Goal: Obtain resource: Download file/media

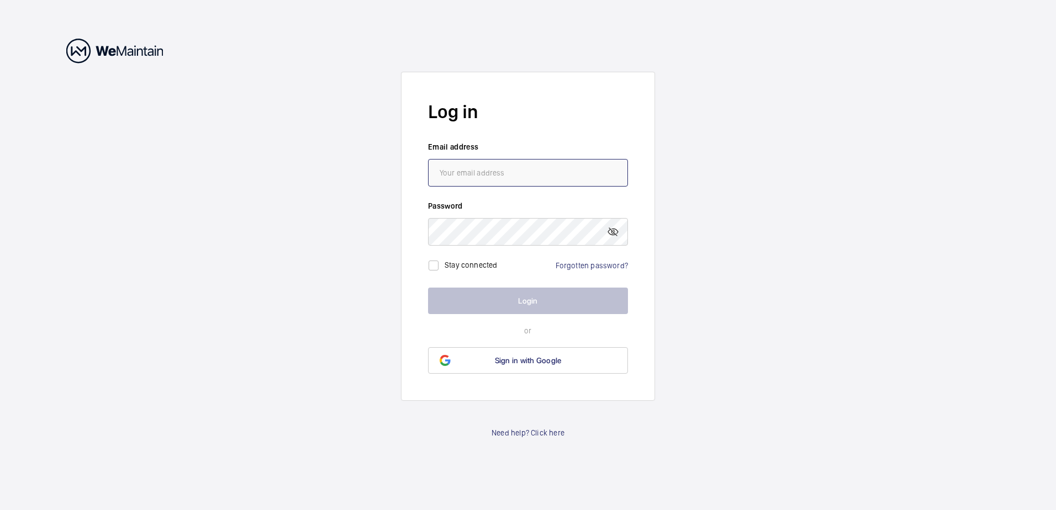
type input "[PERSON_NAME][EMAIL_ADDRESS][DOMAIN_NAME]"
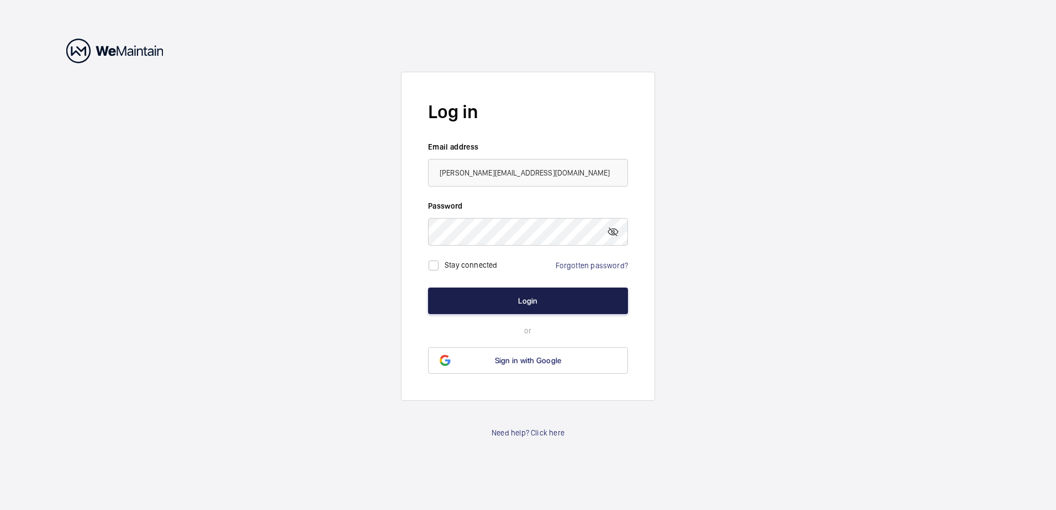
click at [484, 294] on button "Login" at bounding box center [528, 301] width 200 height 27
click at [463, 256] on div "Stay connected" at bounding box center [464, 266] width 72 height 22
drag, startPoint x: 463, startPoint y: 256, endPoint x: 460, endPoint y: 268, distance: 12.5
click at [460, 268] on label "Stay connected" at bounding box center [471, 265] width 53 height 9
checkbox input "true"
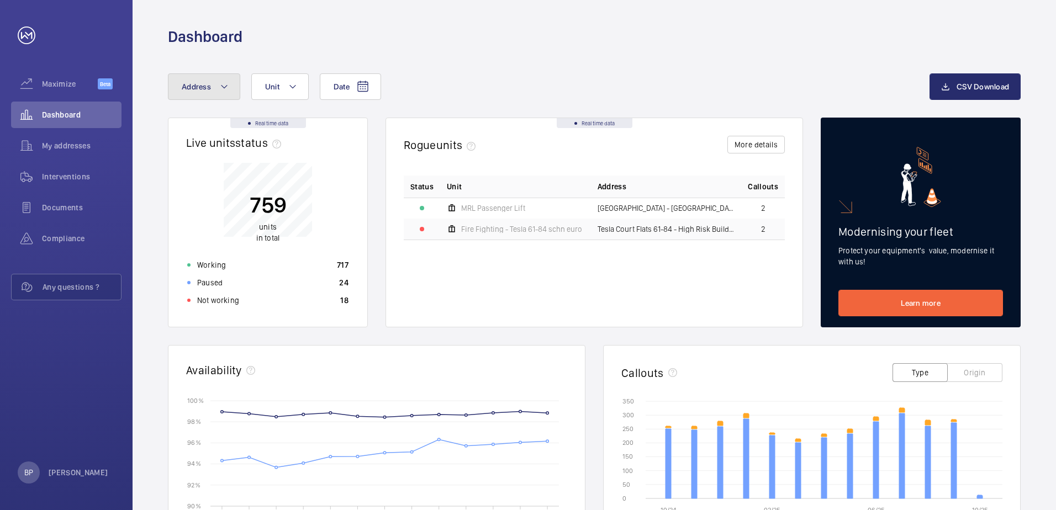
click at [200, 92] on button "Address" at bounding box center [204, 86] width 72 height 27
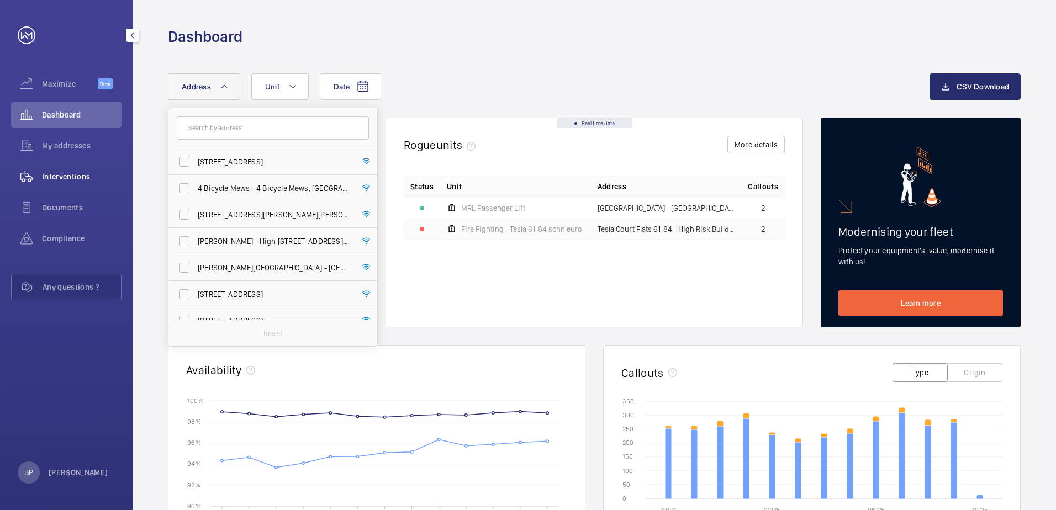
click at [68, 171] on div "Interventions" at bounding box center [66, 176] width 110 height 27
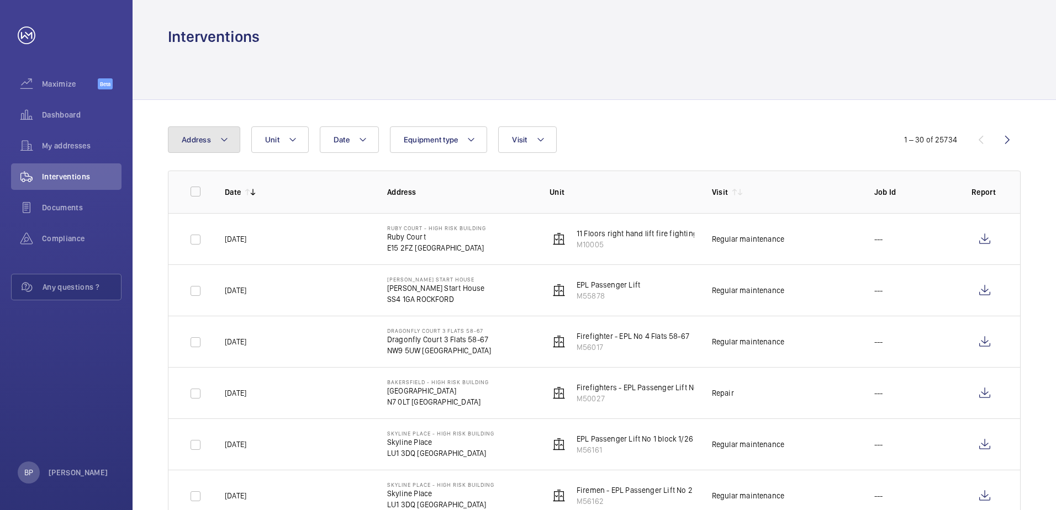
click at [210, 136] on button "Address" at bounding box center [204, 139] width 72 height 27
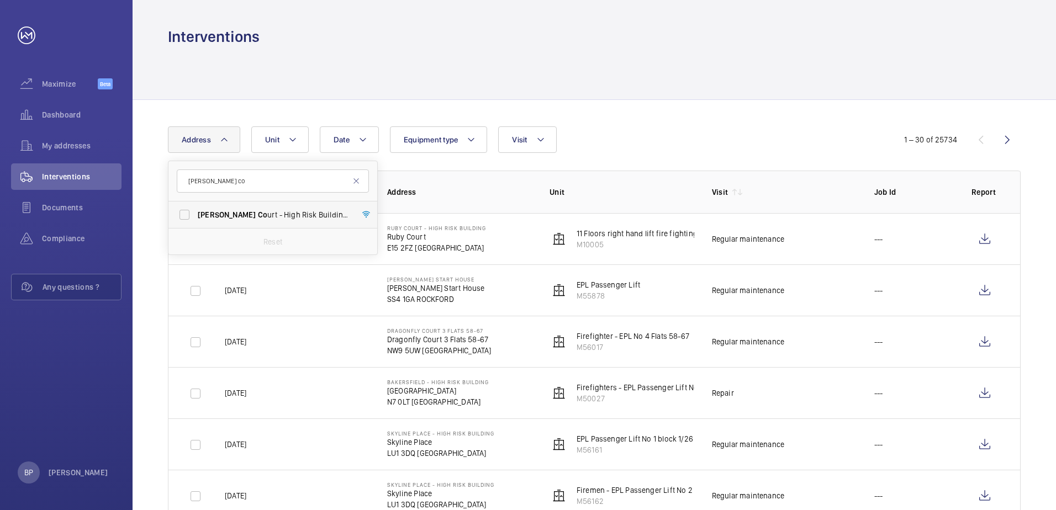
type input "[PERSON_NAME] co"
click at [247, 218] on span "[PERSON_NAME] urt - High Risk Building - [PERSON_NAME] Co urt, LONDON CM1 1DR" at bounding box center [274, 214] width 152 height 11
click at [196, 218] on input "[PERSON_NAME] urt - High Risk Building - [PERSON_NAME] Co urt, LONDON CM1 1DR" at bounding box center [184, 215] width 22 height 22
checkbox input "true"
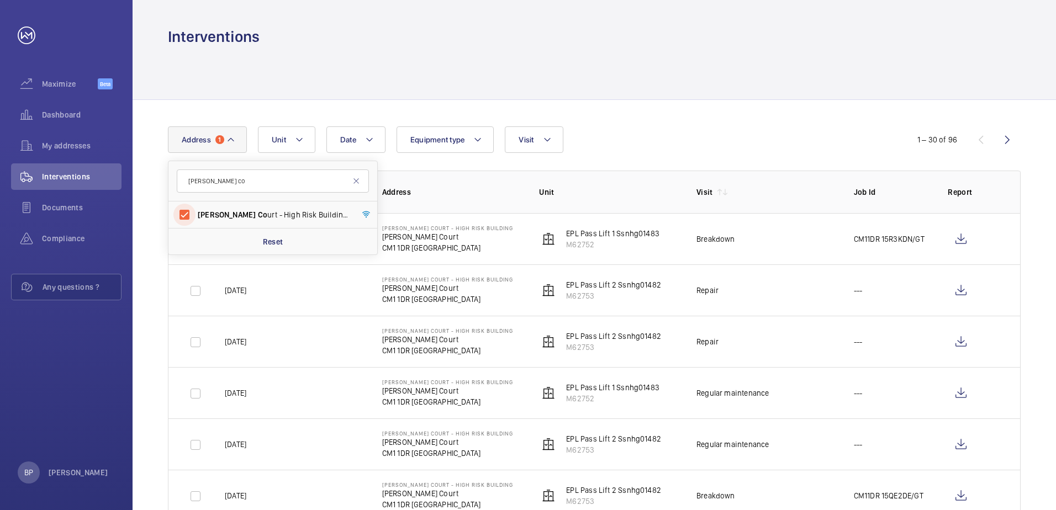
scroll to position [22, 0]
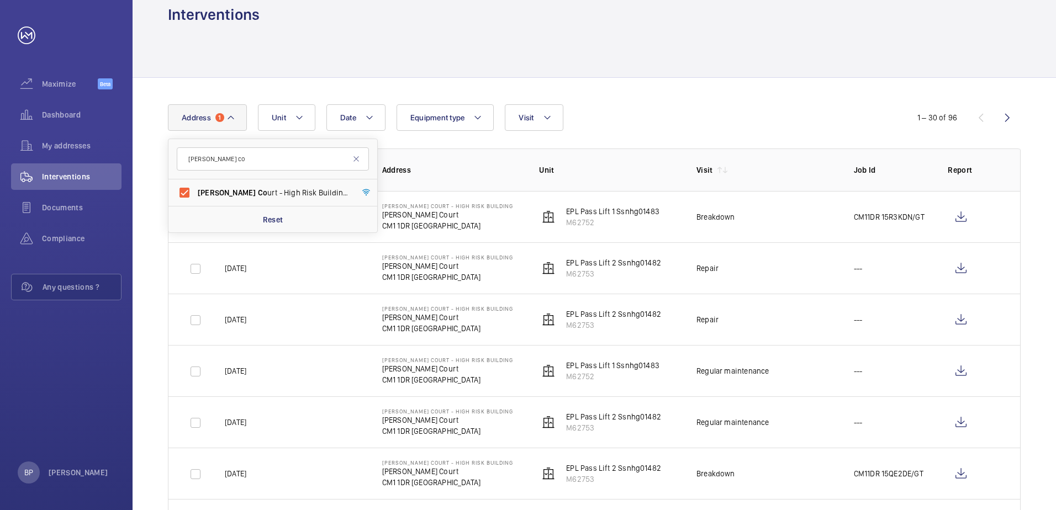
click at [837, 106] on div "Date Address [STREET_ADDRESS][PERSON_NAME][PERSON_NAME][PERSON_NAME] Reset Unit…" at bounding box center [528, 117] width 720 height 27
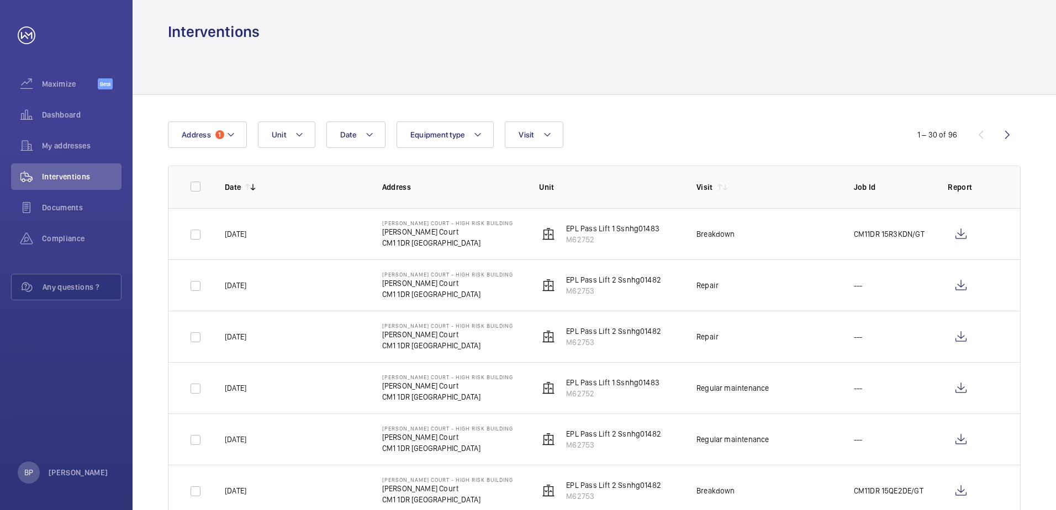
scroll to position [0, 0]
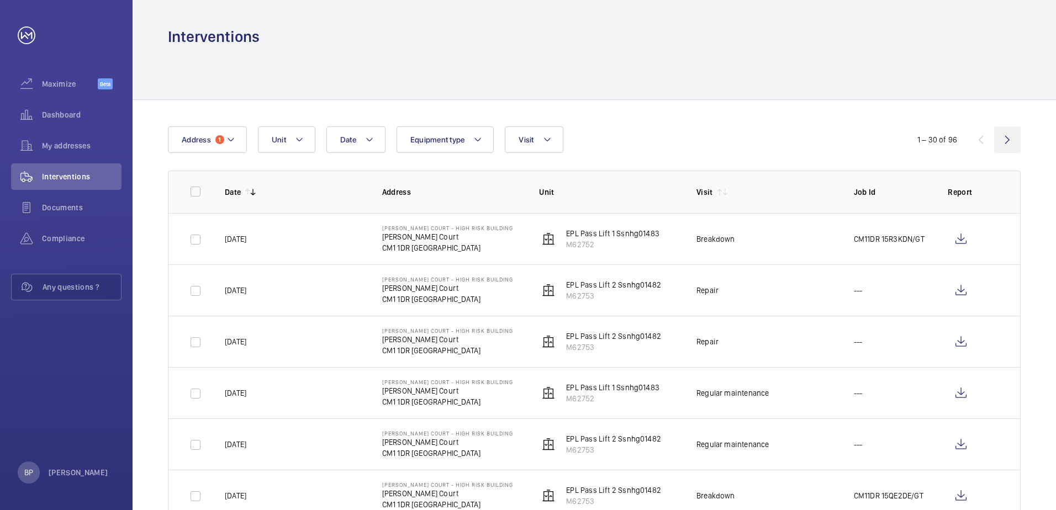
click at [1014, 136] on wm-front-icon-button at bounding box center [1007, 139] width 27 height 27
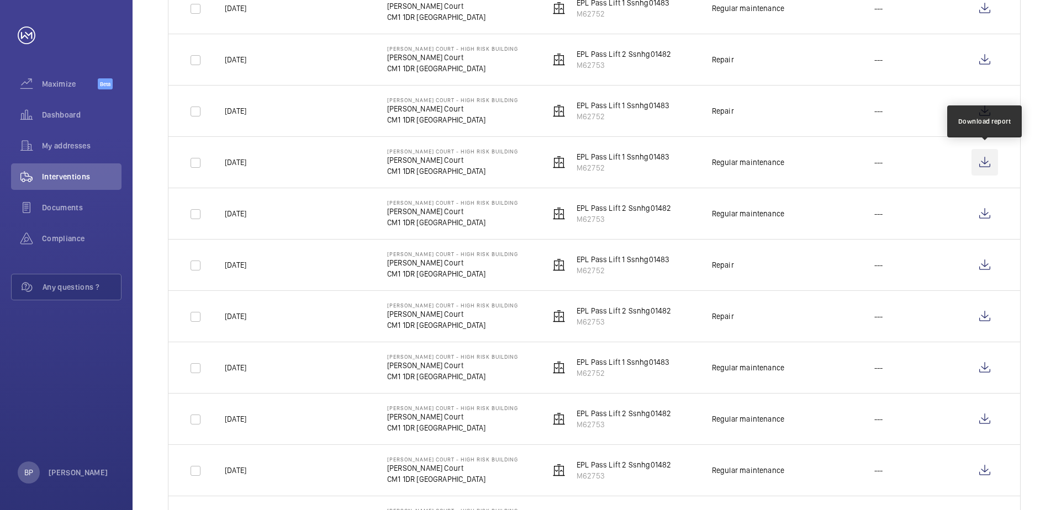
scroll to position [387, 0]
click at [990, 163] on wm-front-icon-button at bounding box center [985, 160] width 27 height 27
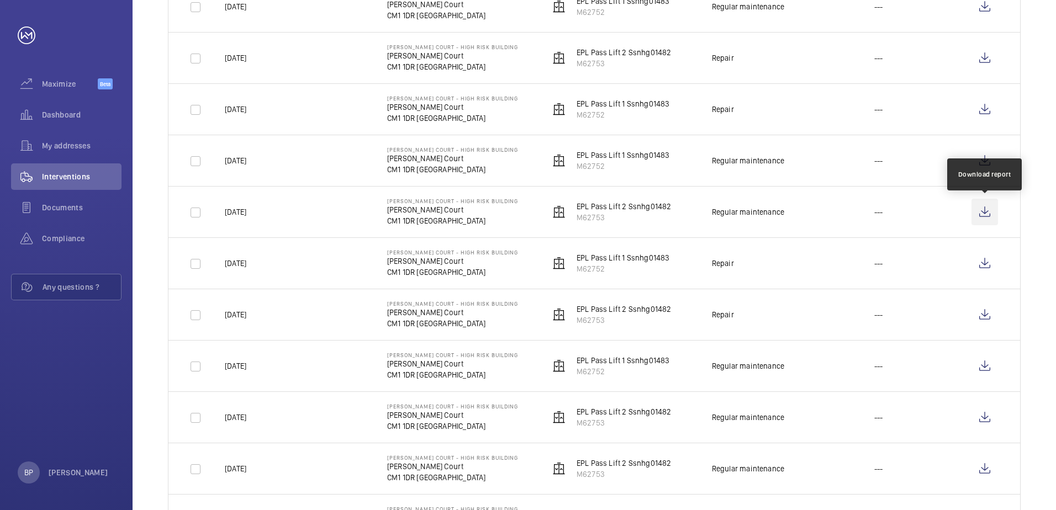
click at [987, 214] on wm-front-icon-button at bounding box center [985, 212] width 27 height 27
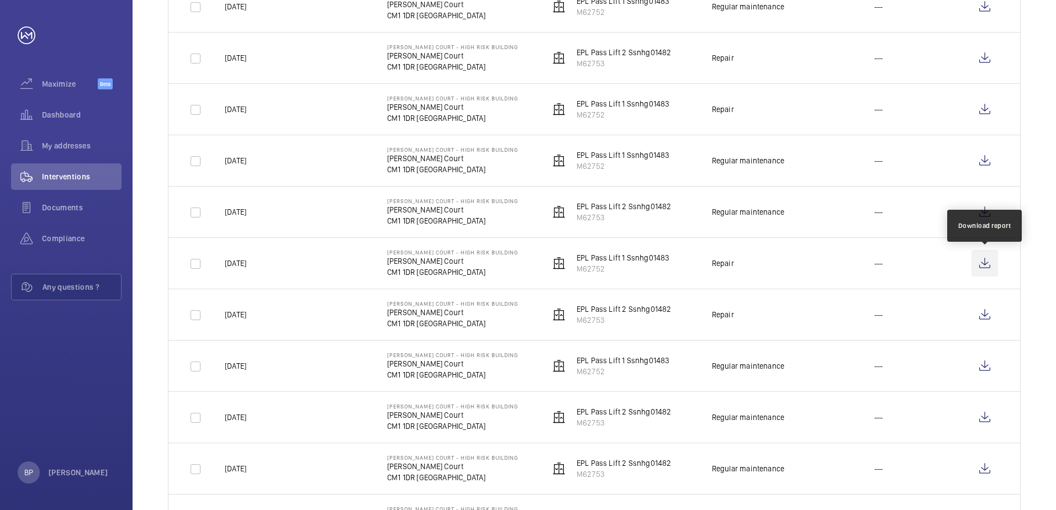
click at [983, 261] on wm-front-icon-button at bounding box center [985, 263] width 27 height 27
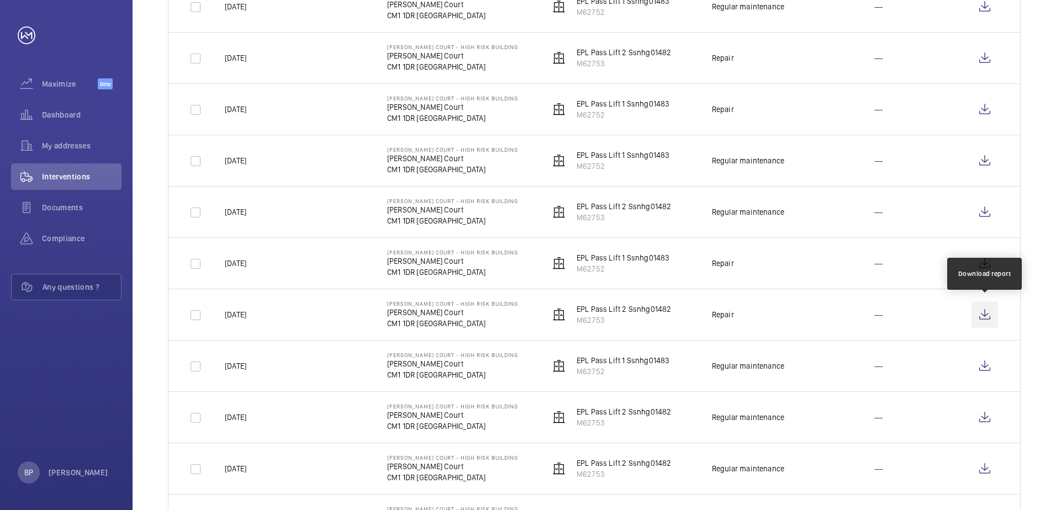
click at [994, 319] on wm-front-icon-button at bounding box center [985, 315] width 27 height 27
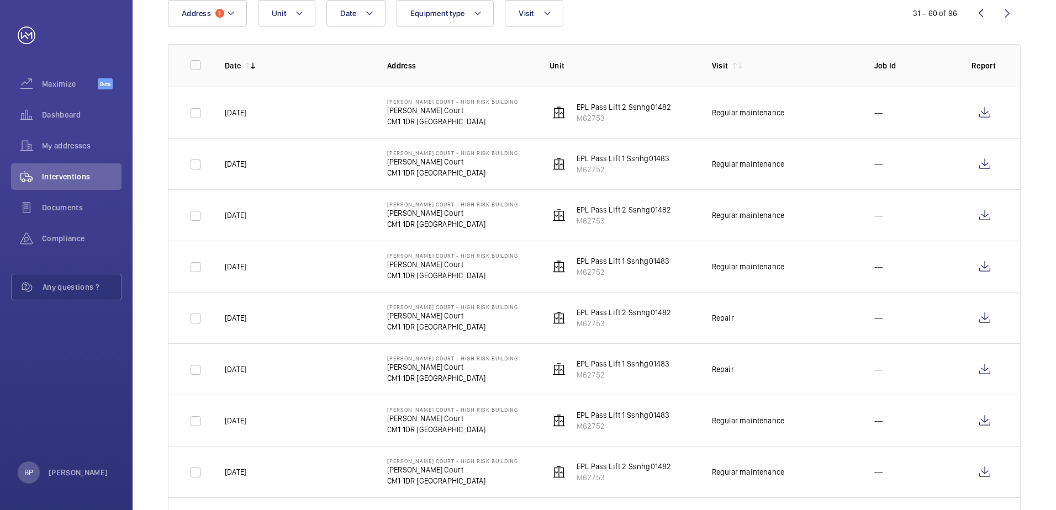
scroll to position [110, 0]
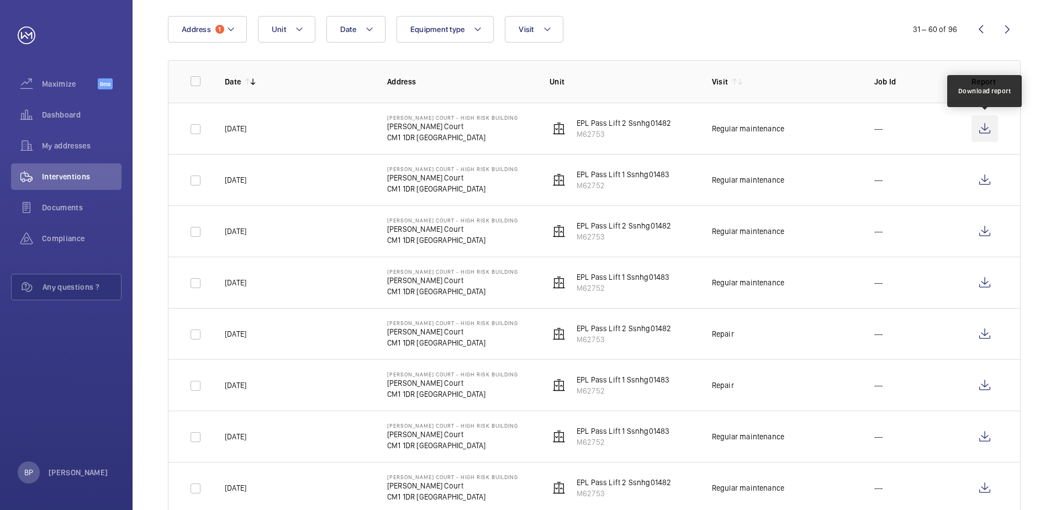
click at [989, 124] on wm-front-icon-button at bounding box center [985, 128] width 27 height 27
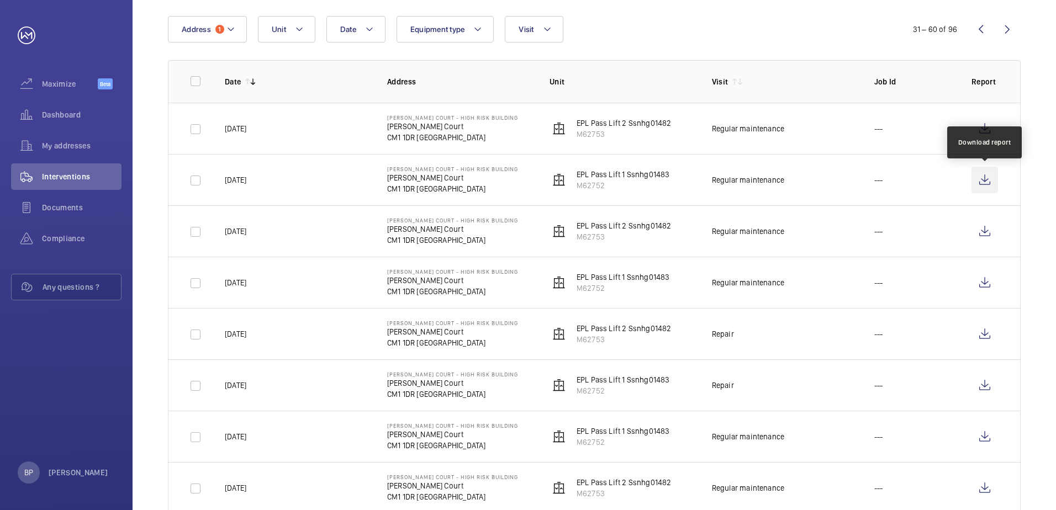
click at [986, 181] on wm-front-icon-button at bounding box center [985, 180] width 27 height 27
click at [982, 30] on wm-front-icon-button at bounding box center [981, 29] width 27 height 27
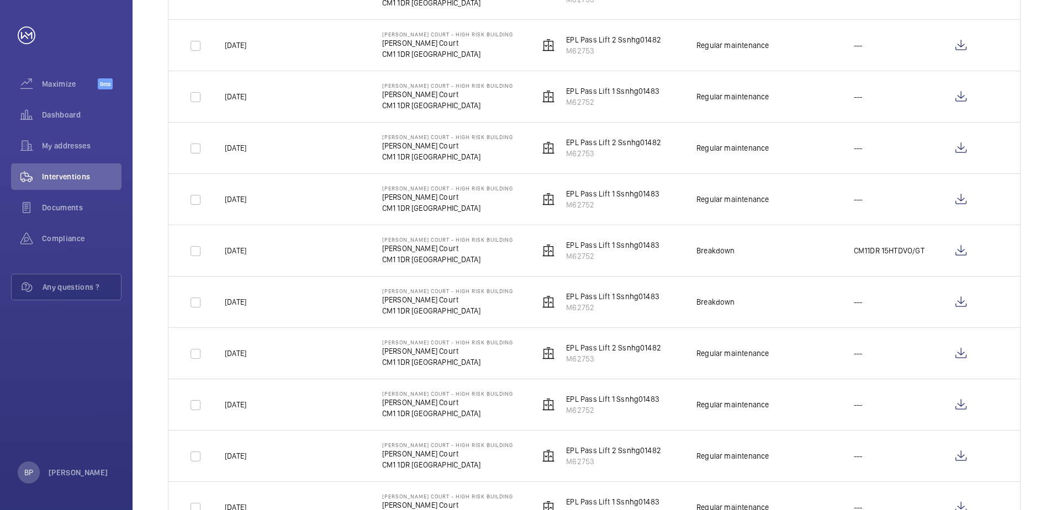
scroll to position [1270, 0]
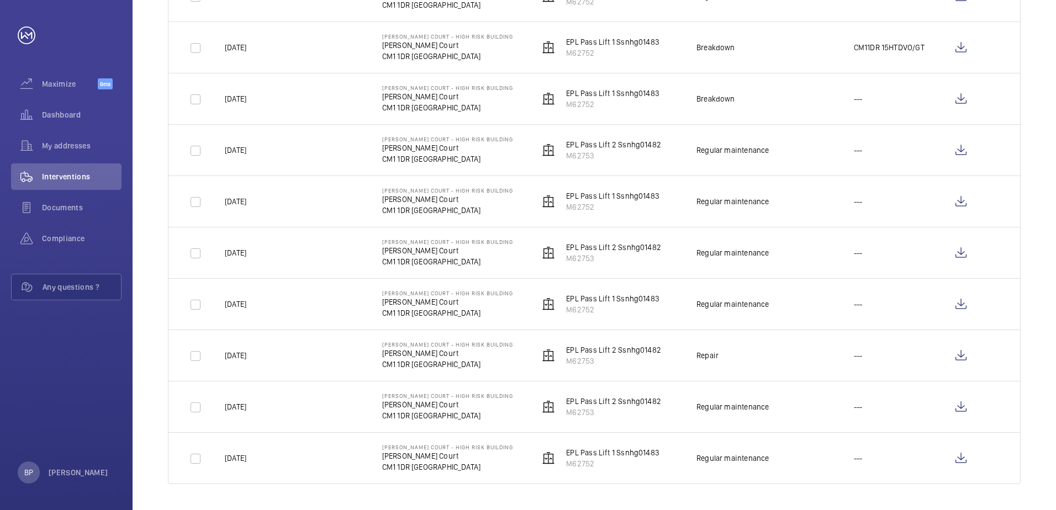
click at [882, 50] on p "CM11DR 15HTDVO/GT" at bounding box center [889, 47] width 71 height 11
drag, startPoint x: 927, startPoint y: 48, endPoint x: 856, endPoint y: 43, distance: 71.9
click at [856, 43] on td "CM11DR 15HTDVO/GT" at bounding box center [883, 47] width 94 height 51
copy p "CM11DR 15HTDVO/GT"
click at [967, 43] on wm-front-icon-button at bounding box center [961, 47] width 27 height 27
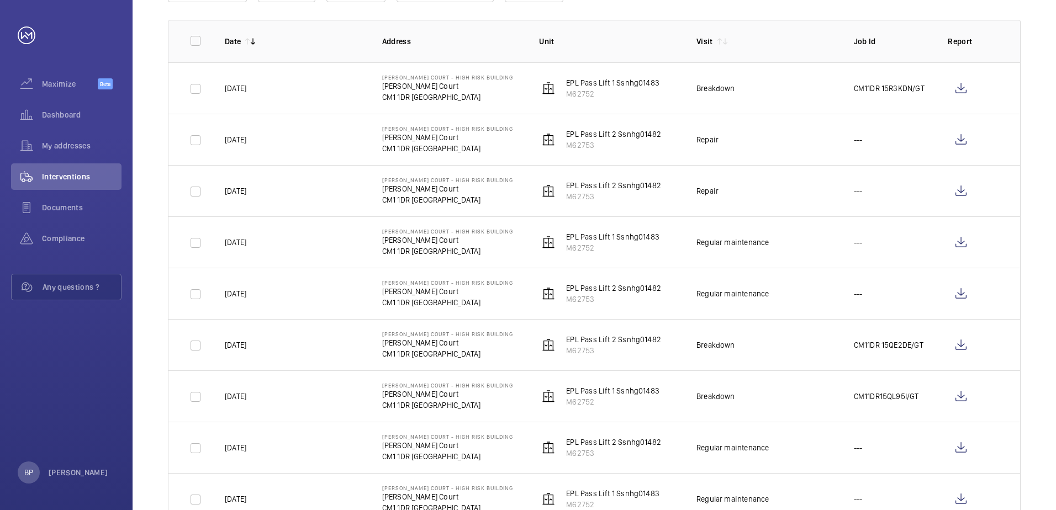
scroll to position [0, 0]
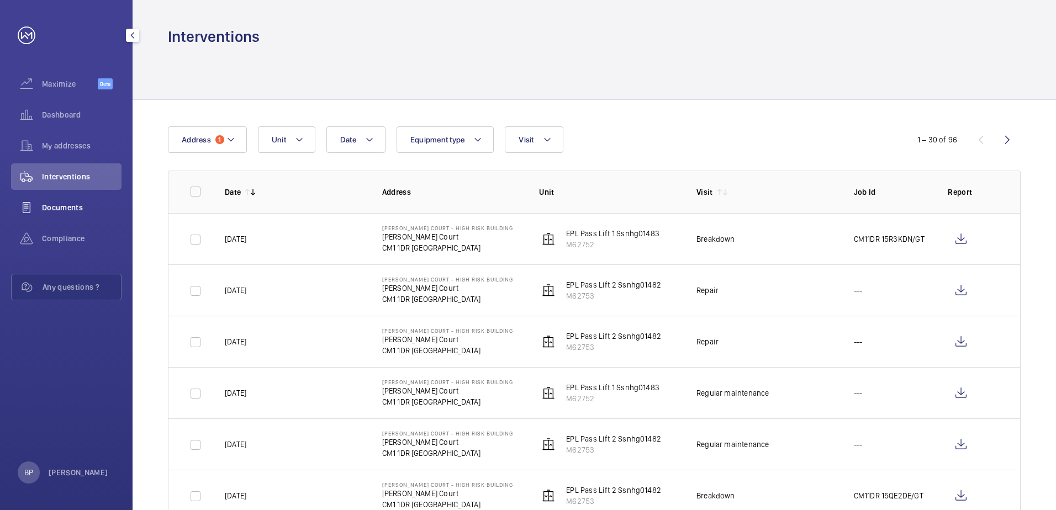
click at [70, 206] on span "Documents" at bounding box center [82, 207] width 80 height 11
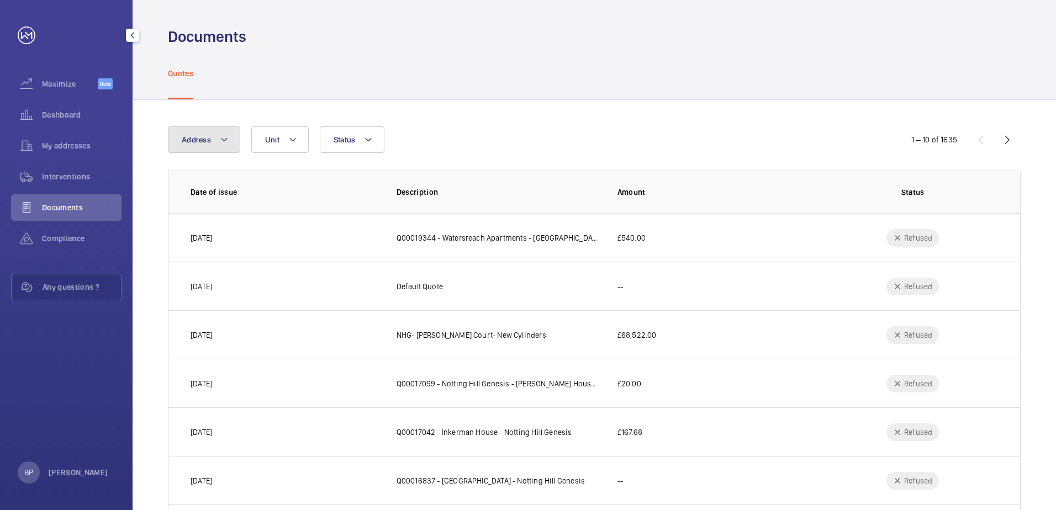
click at [199, 132] on button "Address" at bounding box center [204, 139] width 72 height 27
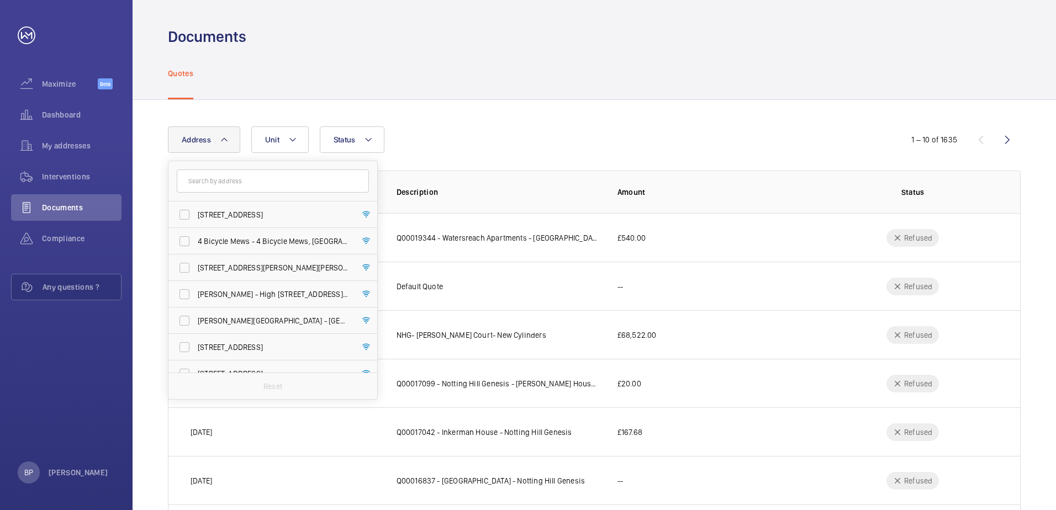
click at [252, 179] on input "text" at bounding box center [273, 181] width 192 height 23
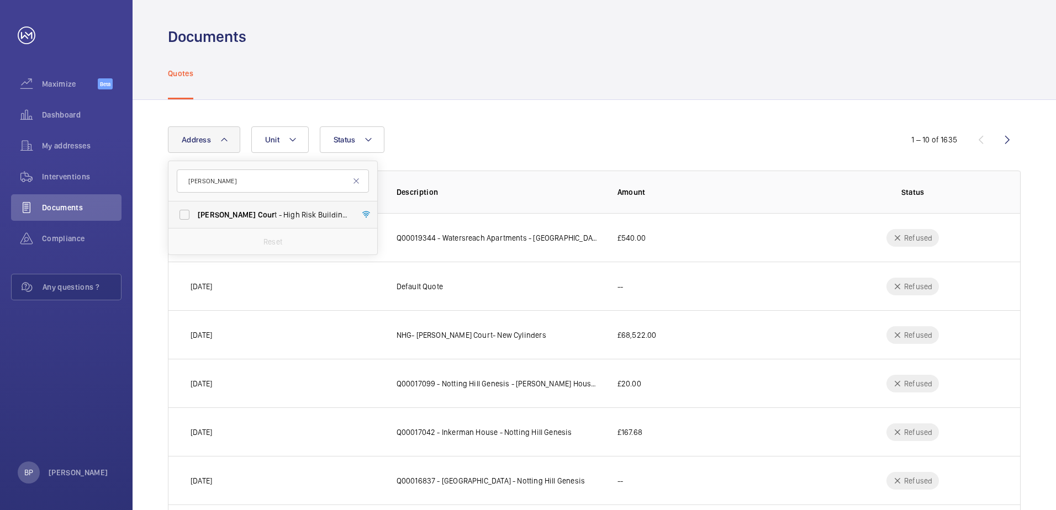
type input "[PERSON_NAME]"
click at [224, 208] on label "[PERSON_NAME] t - High Risk Building - [PERSON_NAME][GEOGRAPHIC_DATA] 1DR" at bounding box center [264, 215] width 192 height 27
click at [196, 208] on input "[PERSON_NAME] t - High Risk Building - [PERSON_NAME][GEOGRAPHIC_DATA] 1DR" at bounding box center [184, 215] width 22 height 22
checkbox input "true"
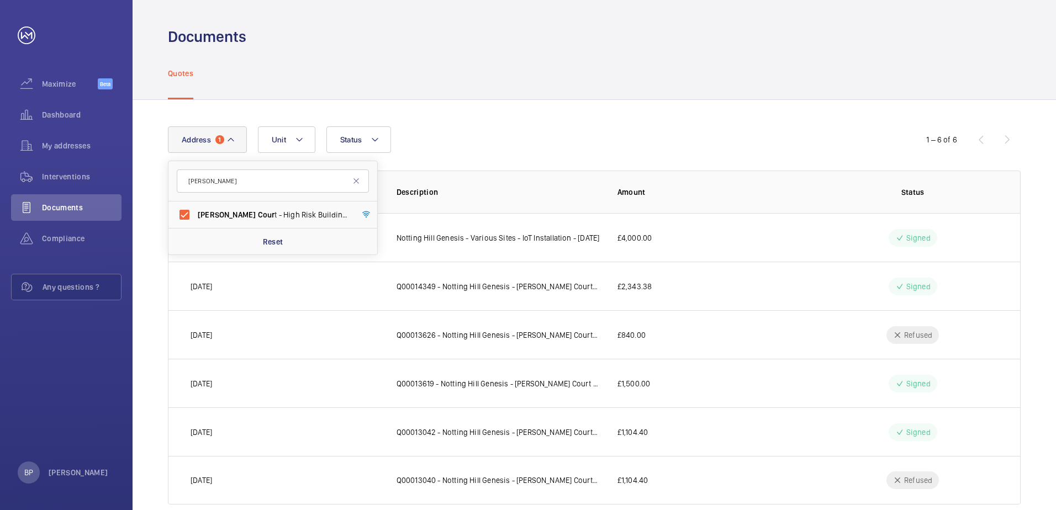
drag, startPoint x: 662, startPoint y: 97, endPoint x: 663, endPoint y: 103, distance: 5.6
click at [663, 97] on div "Quotes" at bounding box center [594, 73] width 853 height 52
click at [489, 281] on p "Q00014349 - Notting Hill Genesis - [PERSON_NAME] Court - Fire Intercom - [DATE]" at bounding box center [498, 286] width 203 height 11
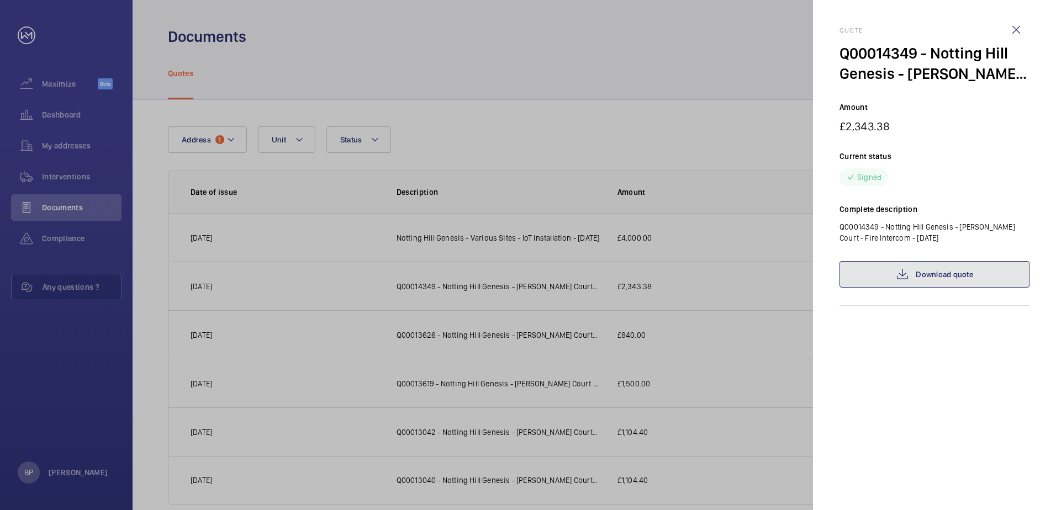
click at [985, 281] on link "Download quote" at bounding box center [935, 274] width 190 height 27
click at [1018, 28] on wm-front-icon-button at bounding box center [1016, 30] width 27 height 27
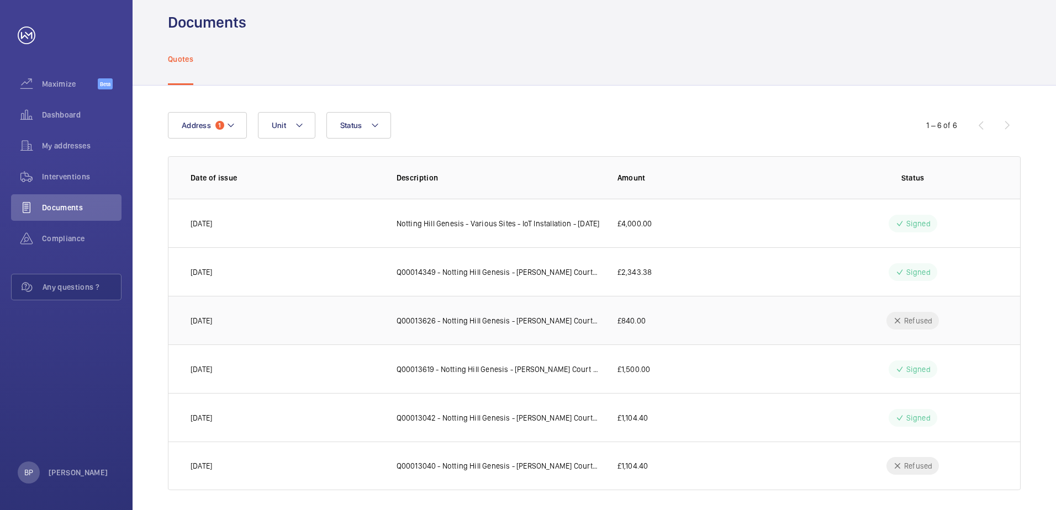
scroll to position [21, 0]
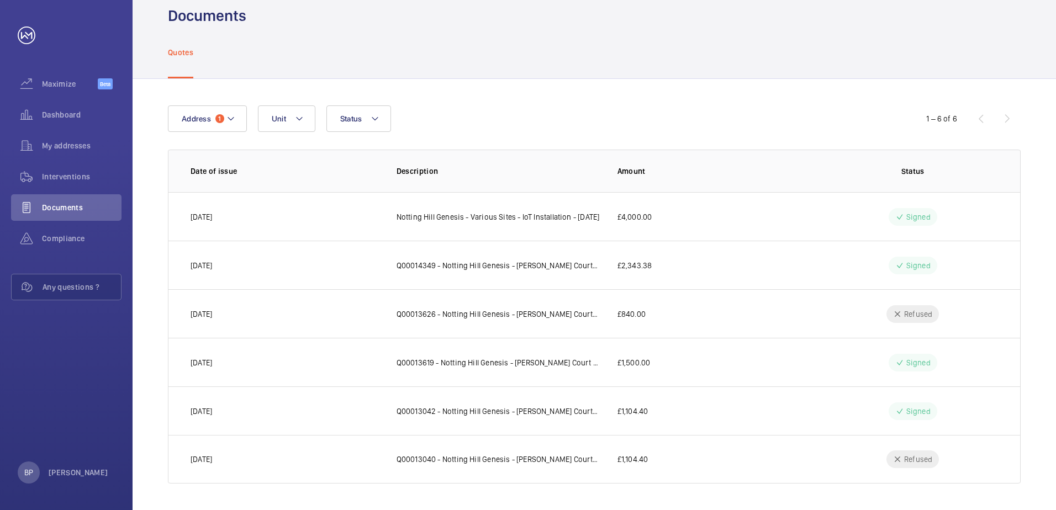
drag, startPoint x: 758, startPoint y: 414, endPoint x: 817, endPoint y: 416, distance: 59.1
click at [762, 415] on td "£1,104.40" at bounding box center [705, 411] width 210 height 49
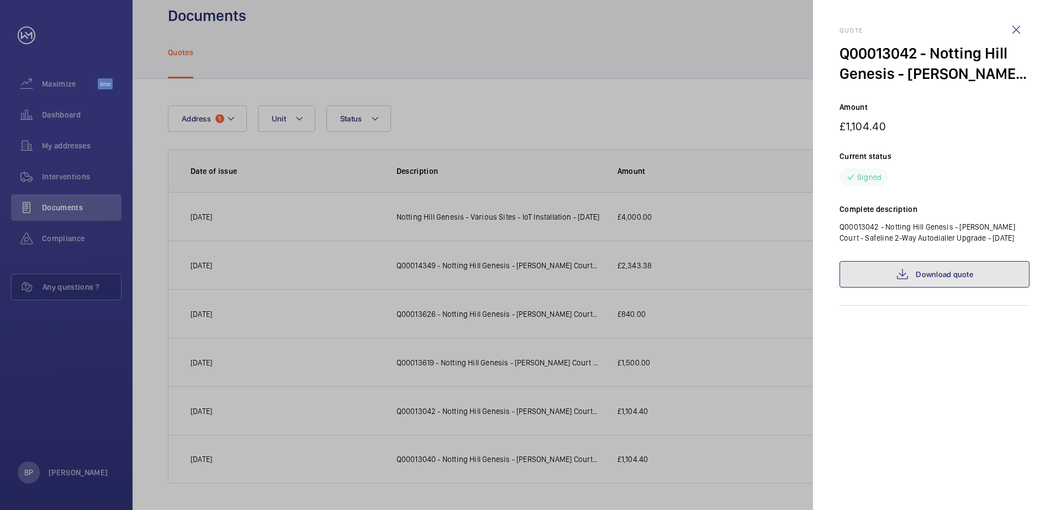
click at [917, 283] on link "Download quote" at bounding box center [935, 274] width 190 height 27
click at [1013, 33] on wm-front-icon-button at bounding box center [1016, 30] width 27 height 27
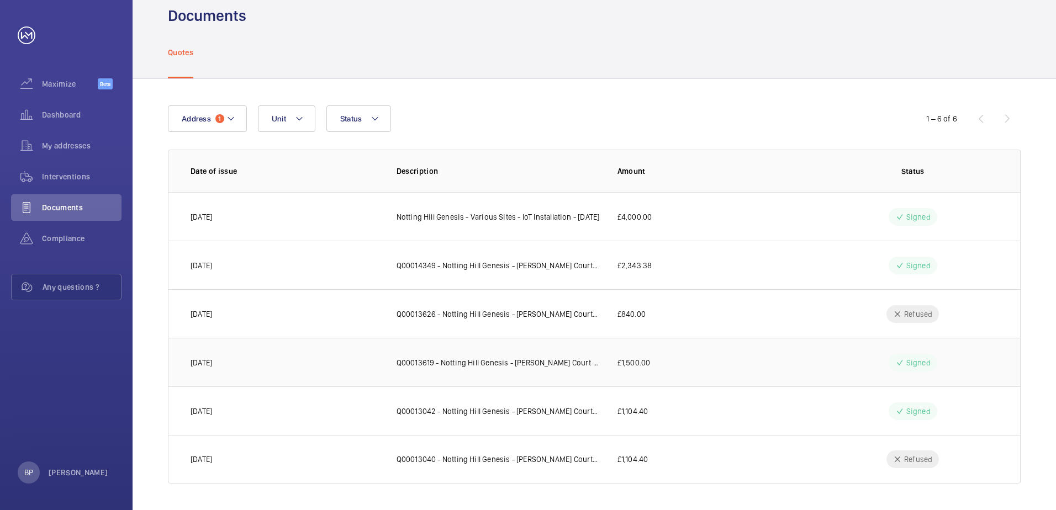
click at [586, 354] on td "Q00013619 - Notting Hill Genesis - [PERSON_NAME] Court - Shaft Lighting - [DATE]" at bounding box center [489, 362] width 221 height 49
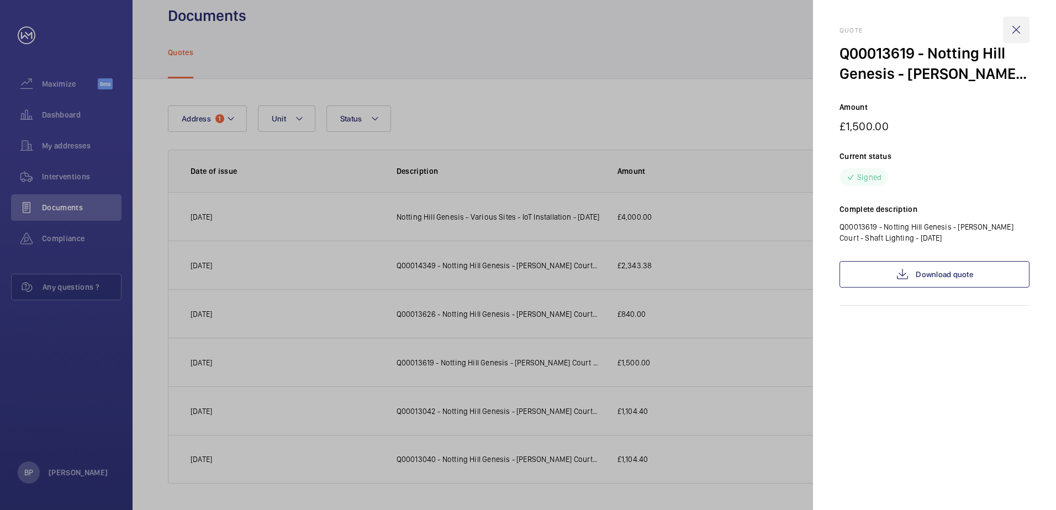
click at [1015, 29] on wm-front-icon-button at bounding box center [1016, 30] width 27 height 27
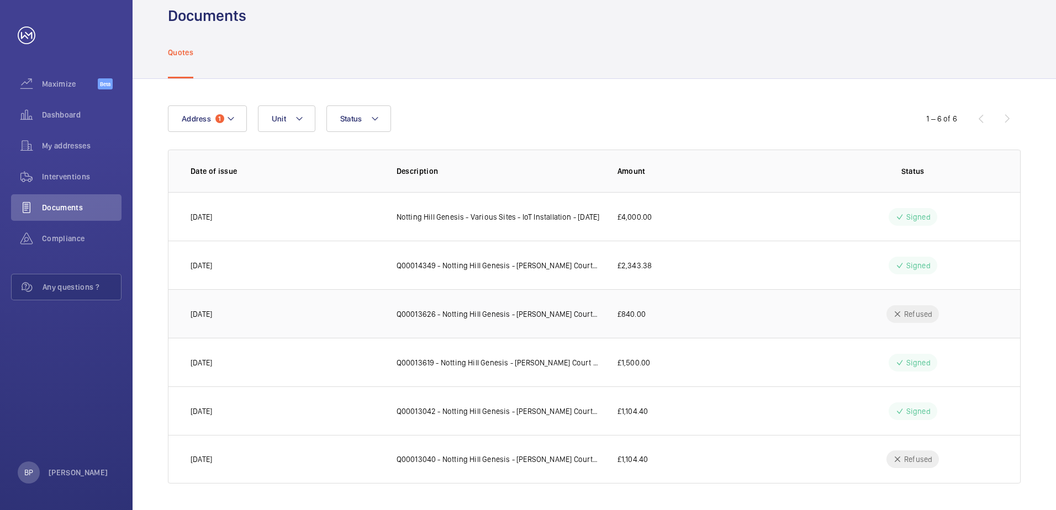
click at [554, 318] on p "Q00013626 - Notting Hill Genesis - [PERSON_NAME] Court - Insurance Items - [DAT…" at bounding box center [498, 314] width 203 height 11
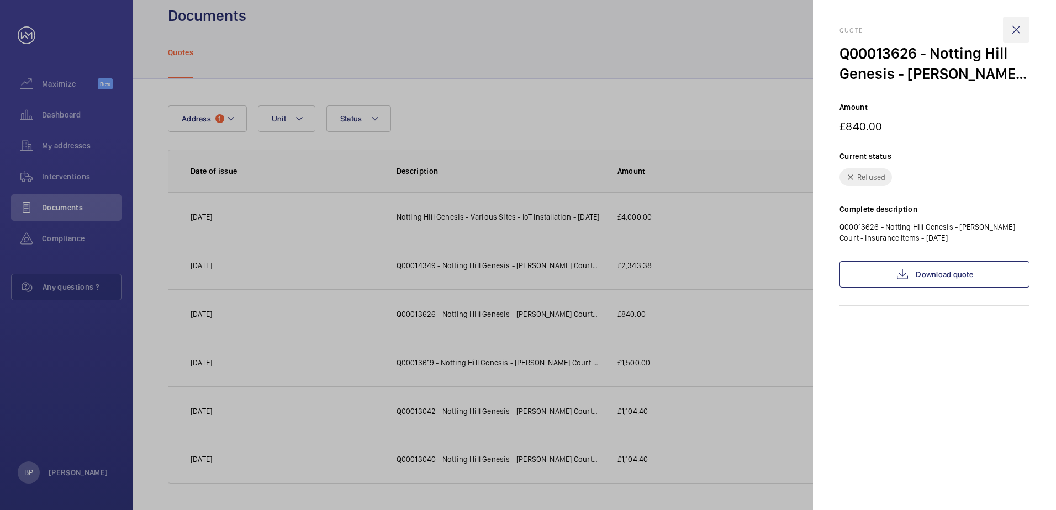
drag, startPoint x: 1020, startPoint y: 20, endPoint x: 1019, endPoint y: 28, distance: 7.2
click at [1021, 24] on wm-front-icon-button at bounding box center [1016, 30] width 27 height 27
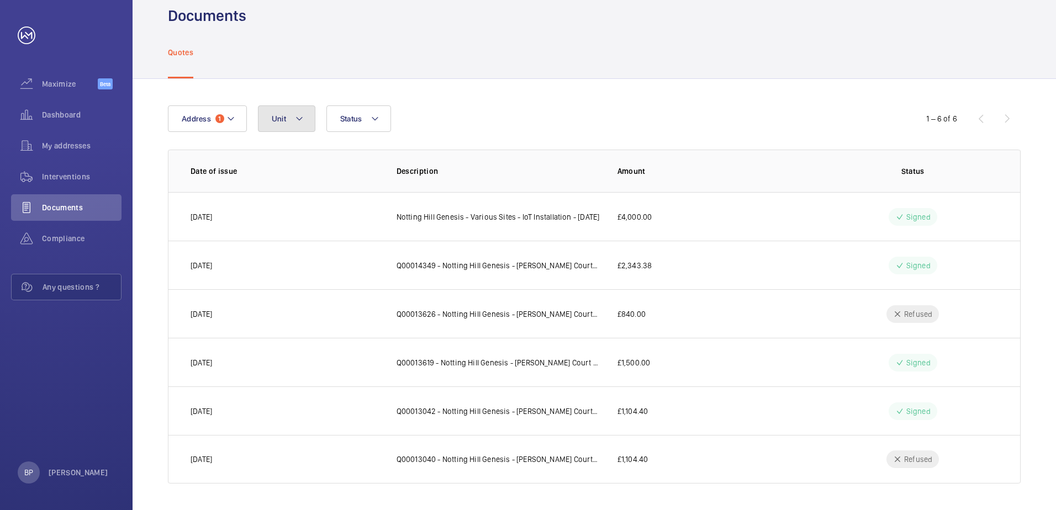
click at [298, 130] on button "Unit" at bounding box center [286, 118] width 57 height 27
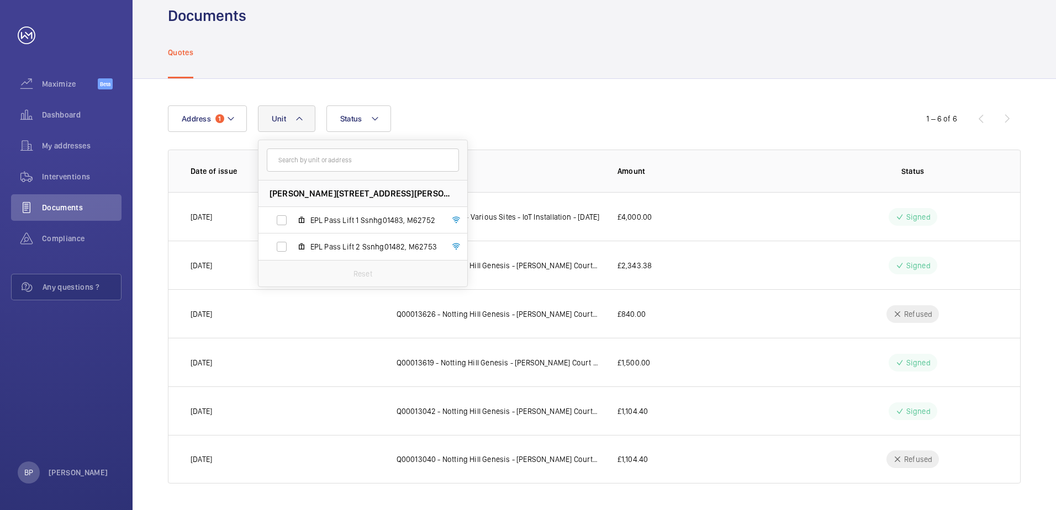
click at [477, 124] on div "Address [STREET_ADDRESS][PERSON_NAME][PERSON_NAME] EPL Pass Lift 1 Ssnhg01483, …" at bounding box center [528, 118] width 720 height 27
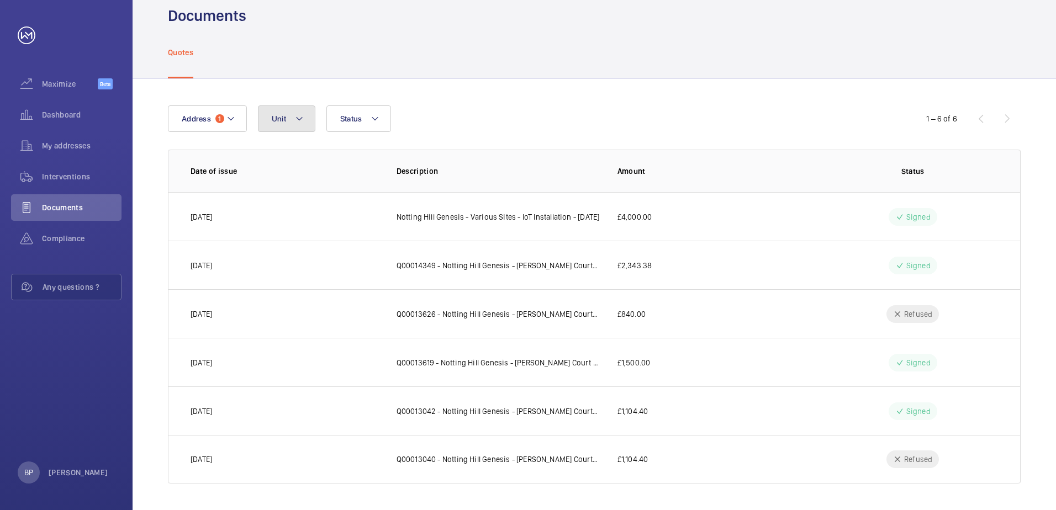
click at [276, 130] on button "Unit" at bounding box center [286, 118] width 57 height 27
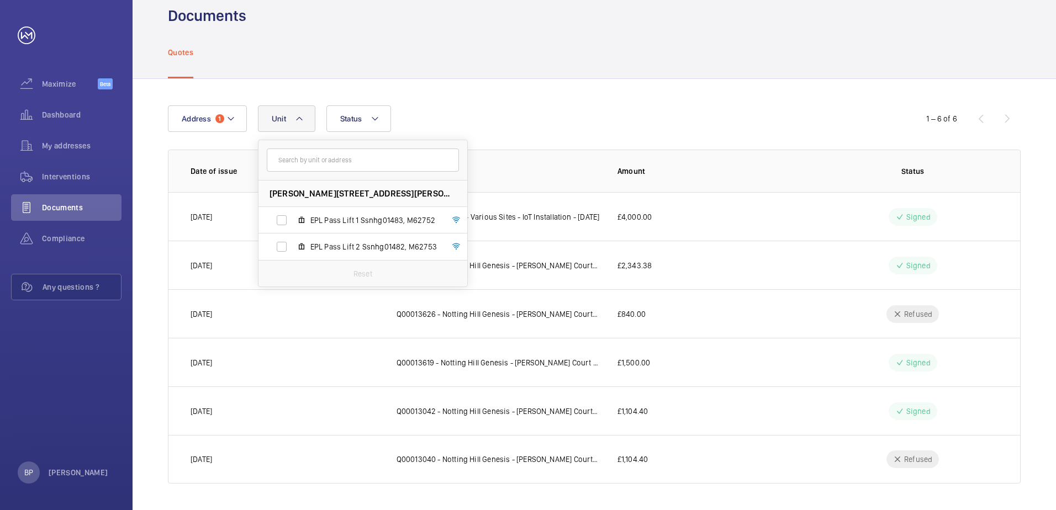
click at [277, 130] on button "Unit" at bounding box center [286, 118] width 57 height 27
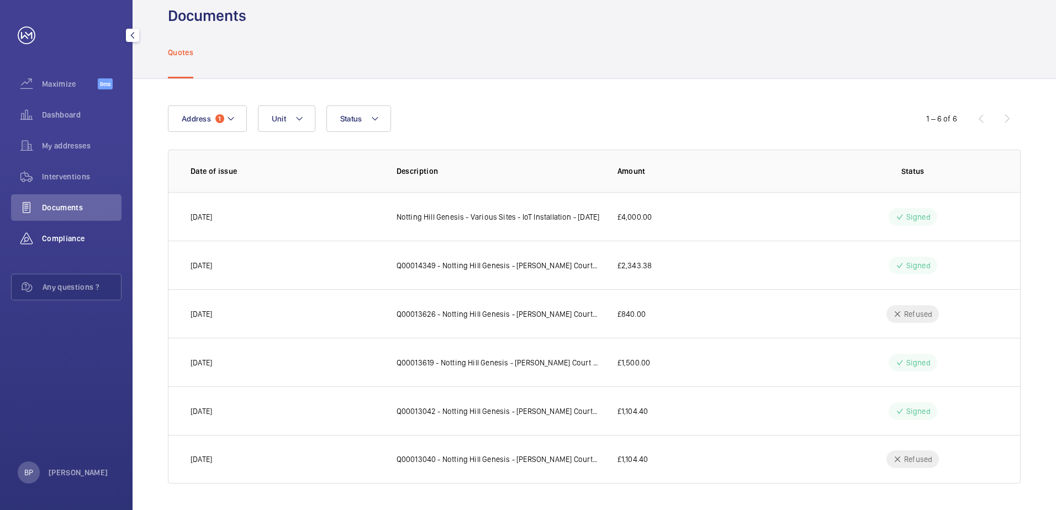
click at [60, 240] on span "Compliance" at bounding box center [82, 238] width 80 height 11
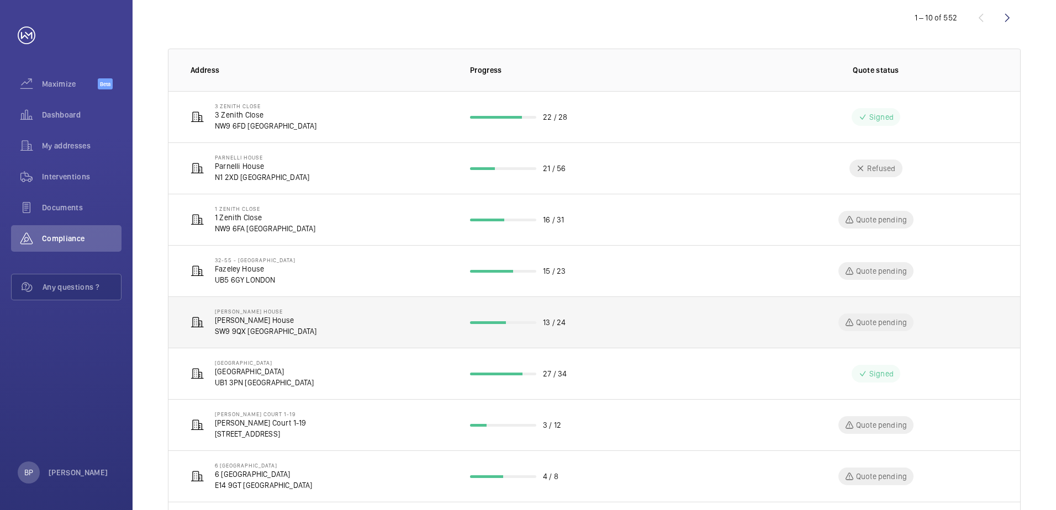
scroll to position [166, 0]
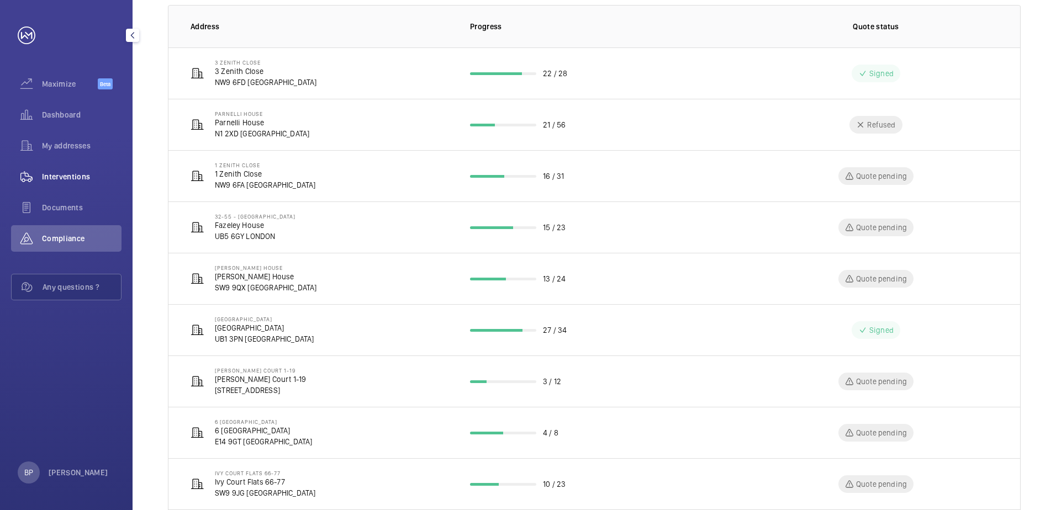
click at [77, 179] on span "Interventions" at bounding box center [82, 176] width 80 height 11
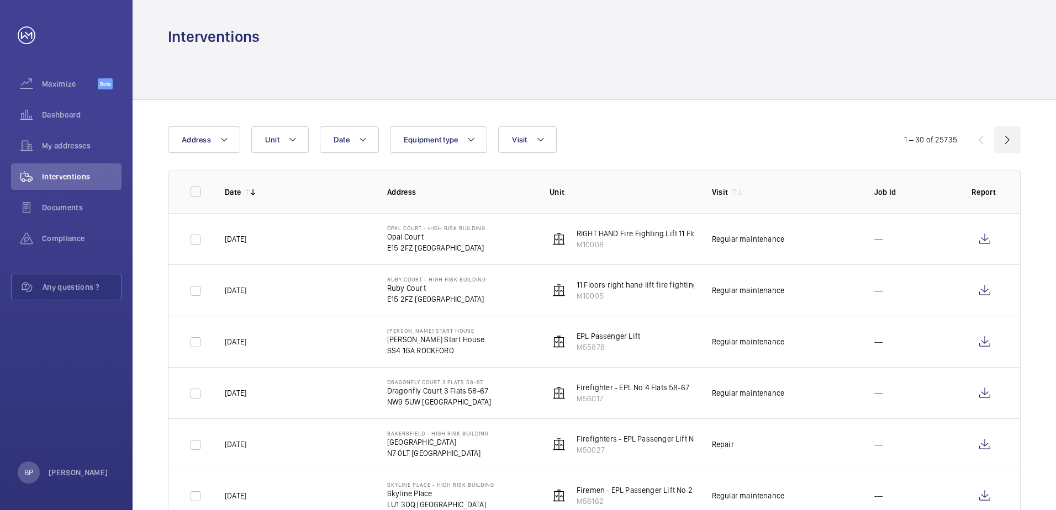
click at [1009, 139] on wm-front-icon-button at bounding box center [1007, 139] width 27 height 27
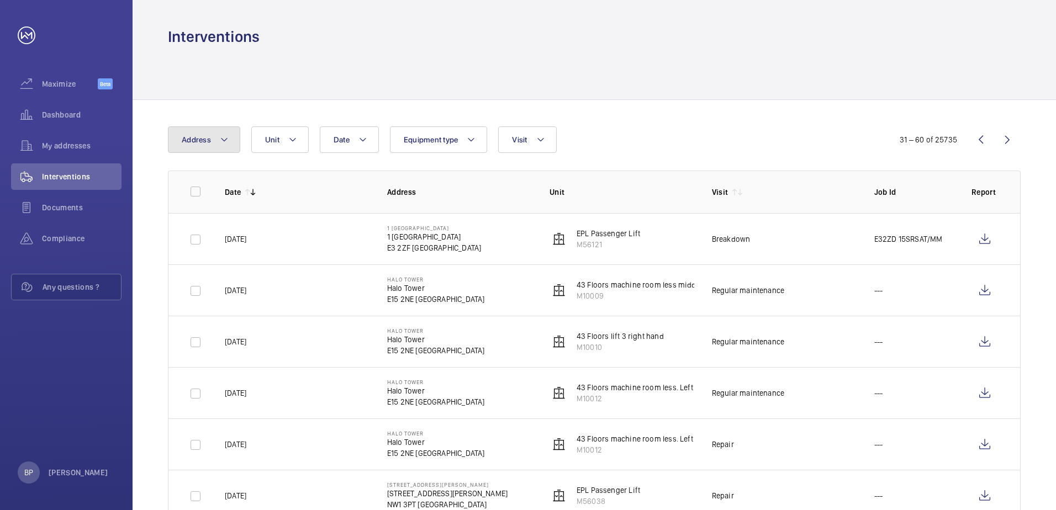
click at [219, 140] on button "Address" at bounding box center [204, 139] width 72 height 27
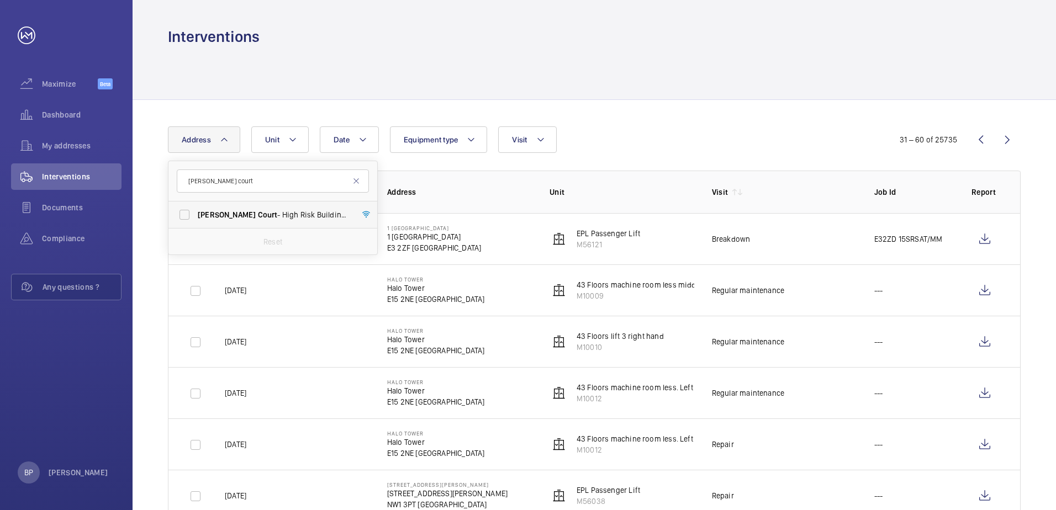
type input "[PERSON_NAME] court"
click at [319, 213] on span "[PERSON_NAME] Court - High [STREET_ADDRESS][PERSON_NAME]" at bounding box center [274, 214] width 152 height 11
click at [196, 213] on input "[PERSON_NAME] Court - High [STREET_ADDRESS][PERSON_NAME]" at bounding box center [184, 215] width 22 height 22
checkbox input "true"
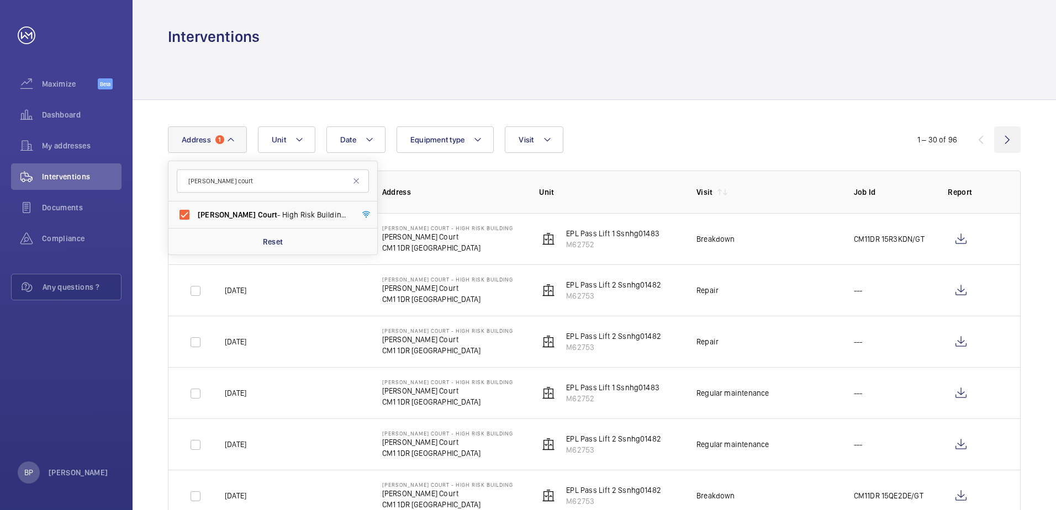
click at [1014, 135] on wm-front-icon-button at bounding box center [1007, 139] width 27 height 27
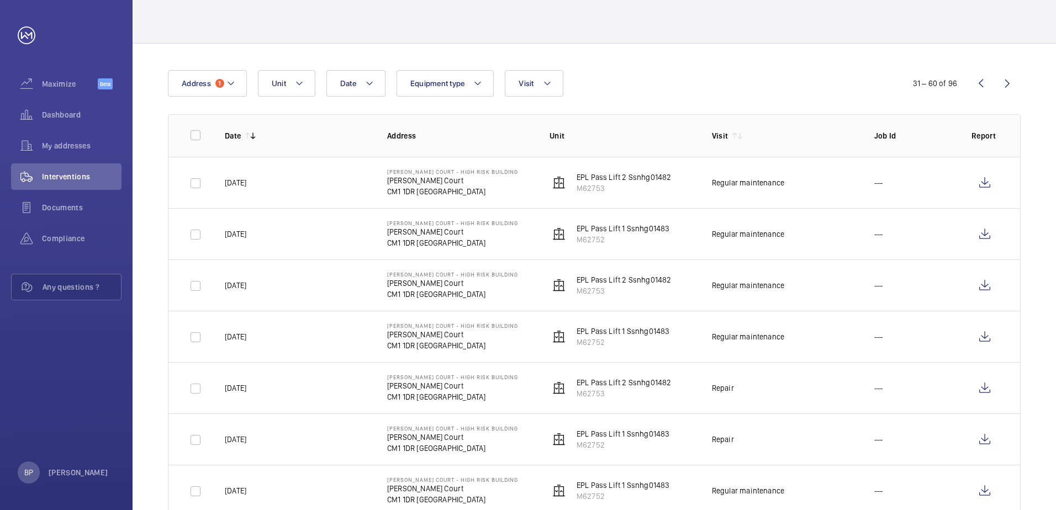
scroll to position [55, 0]
click at [984, 88] on wm-front-icon-button at bounding box center [981, 84] width 27 height 27
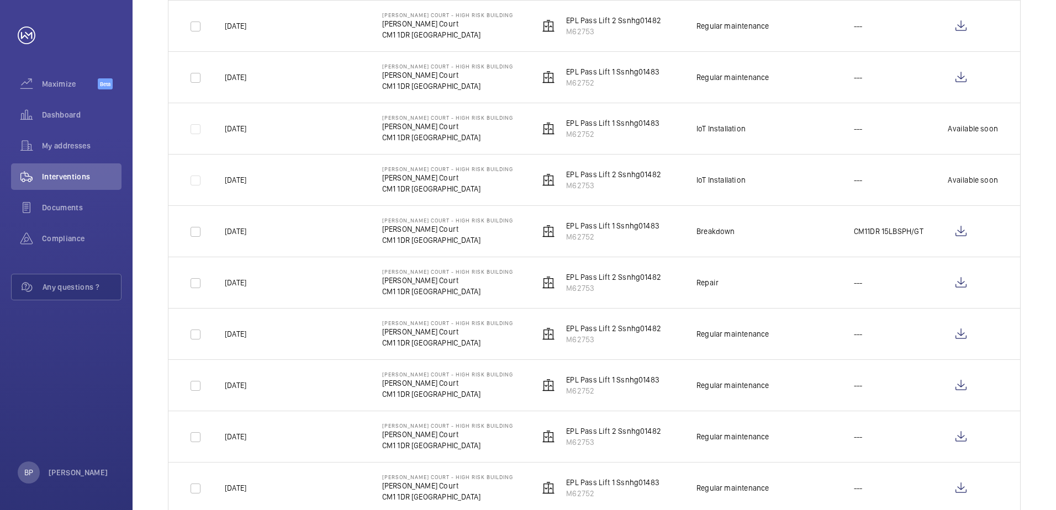
scroll to position [774, 0]
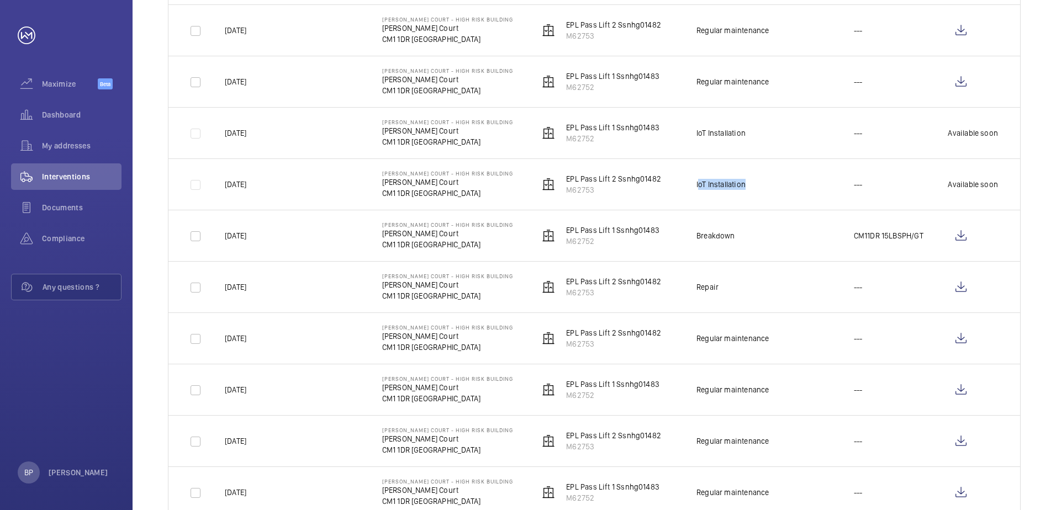
drag, startPoint x: 742, startPoint y: 182, endPoint x: 686, endPoint y: 189, distance: 56.7
click at [686, 189] on td "IoT Installation" at bounding box center [757, 184] width 157 height 51
drag, startPoint x: 686, startPoint y: 189, endPoint x: 745, endPoint y: 196, distance: 59.0
click at [745, 196] on td "IoT Installation" at bounding box center [757, 184] width 157 height 51
drag, startPoint x: 752, startPoint y: 185, endPoint x: 672, endPoint y: 182, distance: 80.1
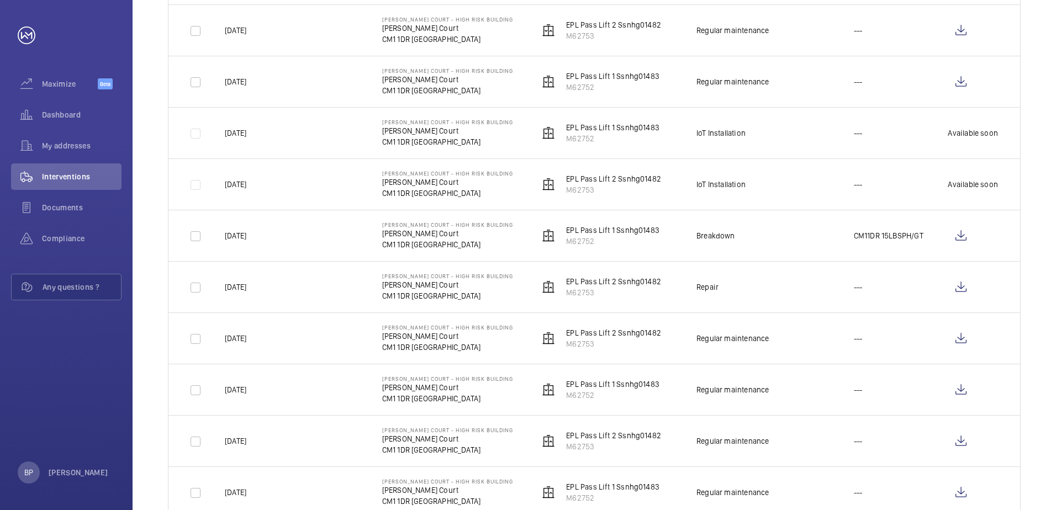
click at [0, 0] on tr "[DATE] [PERSON_NAME] Court - High [STREET_ADDRESS][PERSON_NAME] EPL Pass Lift 2…" at bounding box center [0, 0] width 0 height 0
drag, startPoint x: 672, startPoint y: 182, endPoint x: 733, endPoint y: 183, distance: 61.3
click at [733, 183] on div "IoT Installation" at bounding box center [720, 184] width 49 height 11
drag, startPoint x: 750, startPoint y: 182, endPoint x: 694, endPoint y: 186, distance: 55.9
click at [694, 186] on td "IoT Installation" at bounding box center [757, 184] width 157 height 51
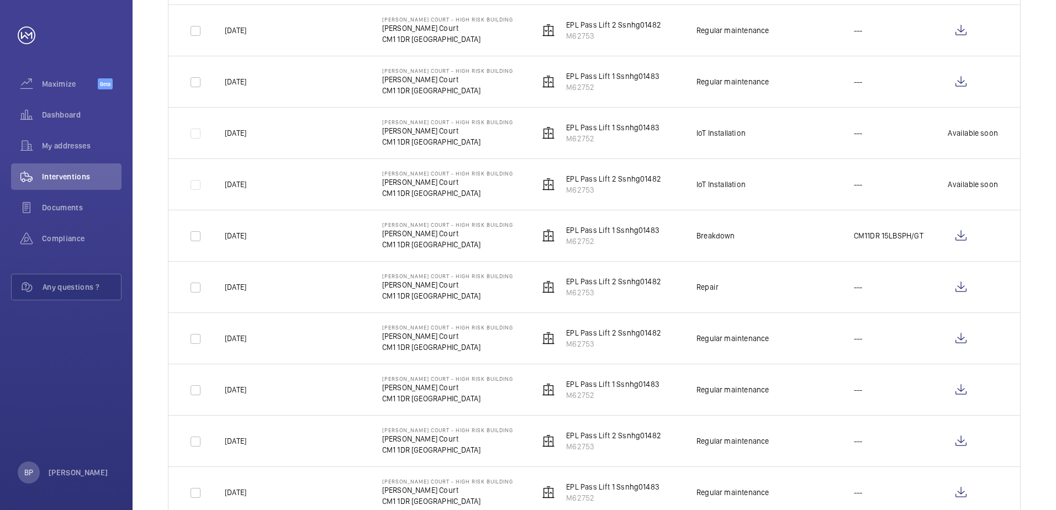
copy div "IoT Installation"
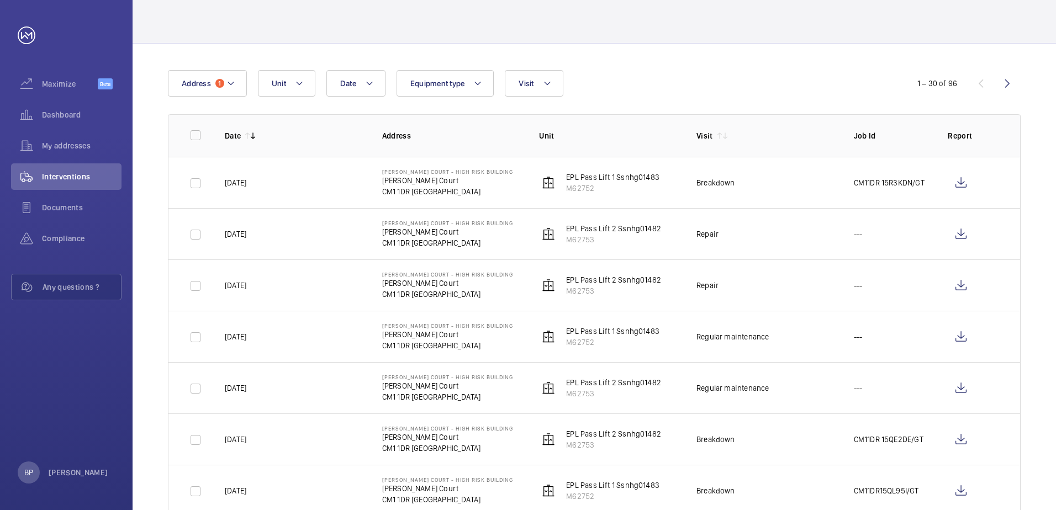
scroll to position [56, 0]
drag, startPoint x: 664, startPoint y: 177, endPoint x: 647, endPoint y: 178, distance: 17.2
click at [647, 178] on td "EPL Pass Lift 1 Ssnhg01483 M62752" at bounding box center [599, 182] width 157 height 51
drag, startPoint x: 647, startPoint y: 178, endPoint x: 567, endPoint y: 230, distance: 95.1
click at [567, 230] on td "EPL Pass Lift 2 Ssnhg01482 M62753" at bounding box center [599, 234] width 157 height 51
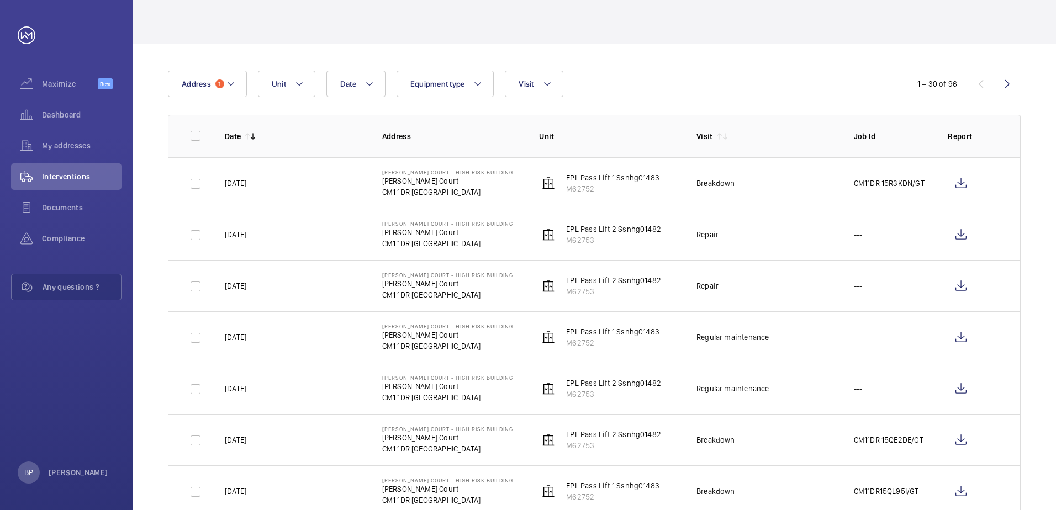
copy p "EPL Pass Lift 2 Ssnhg01482"
drag, startPoint x: 663, startPoint y: 179, endPoint x: 564, endPoint y: 175, distance: 99.0
click at [564, 175] on td "EPL Pass Lift 1 Ssnhg01483 M62752" at bounding box center [599, 182] width 157 height 51
copy p "EPL Pass Lift 1 Ssnhg01483"
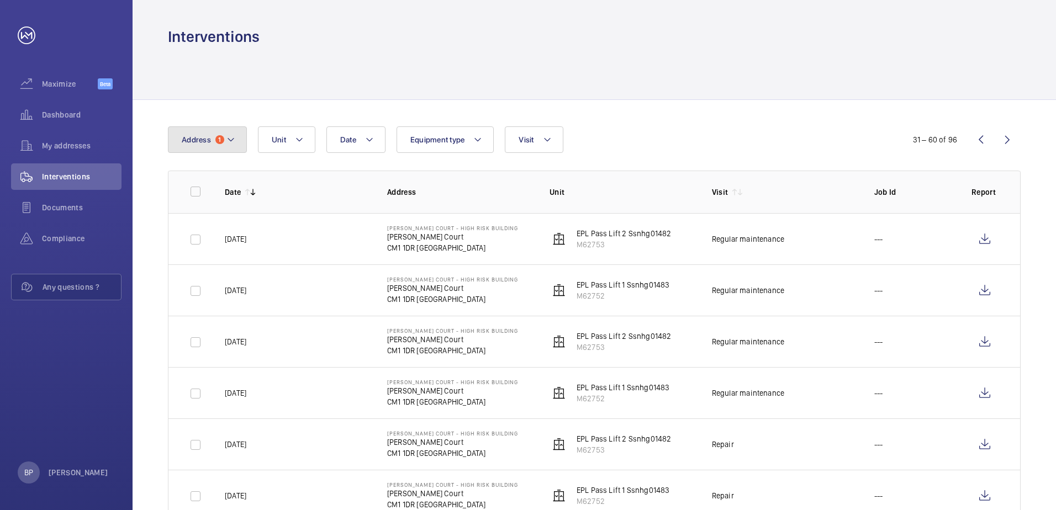
click at [205, 136] on span "Address" at bounding box center [196, 139] width 29 height 9
click at [231, 189] on input "text" at bounding box center [273, 181] width 192 height 23
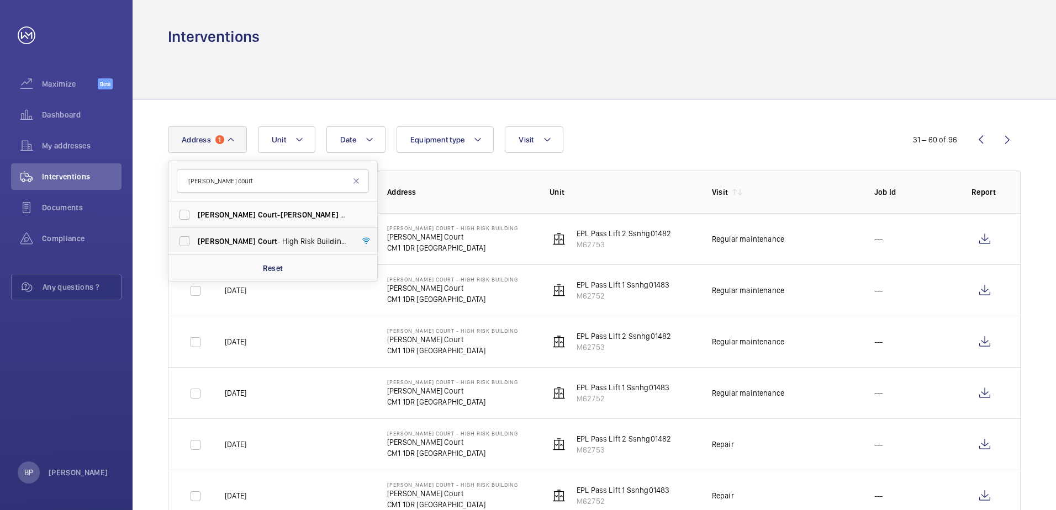
type input "copland court"
click at [258, 244] on span "Court" at bounding box center [268, 241] width 20 height 9
click at [196, 244] on input "Copland Court - High Risk Building - Copland Court , LONDON CM1 1HG" at bounding box center [184, 241] width 22 height 22
checkbox input "true"
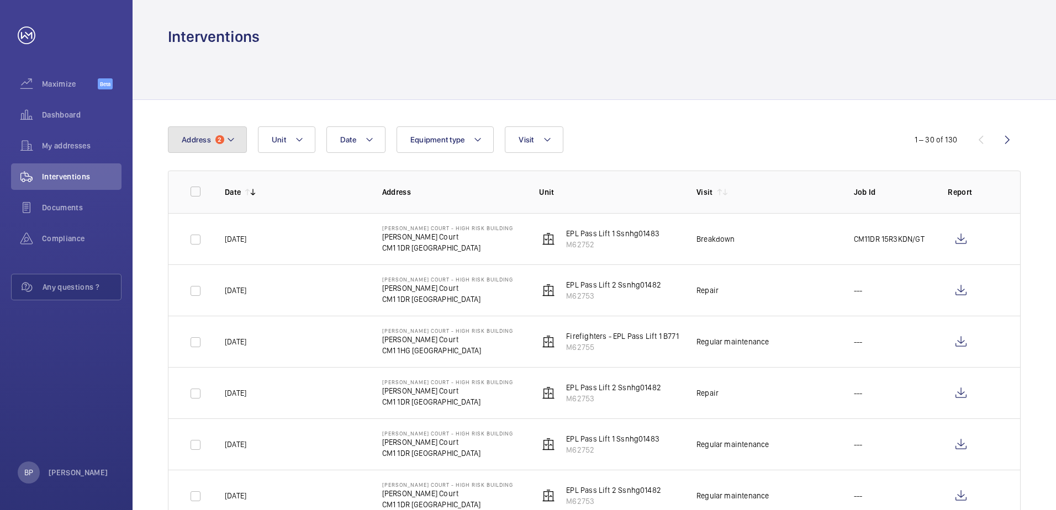
click at [233, 135] on mat-icon at bounding box center [230, 139] width 9 height 13
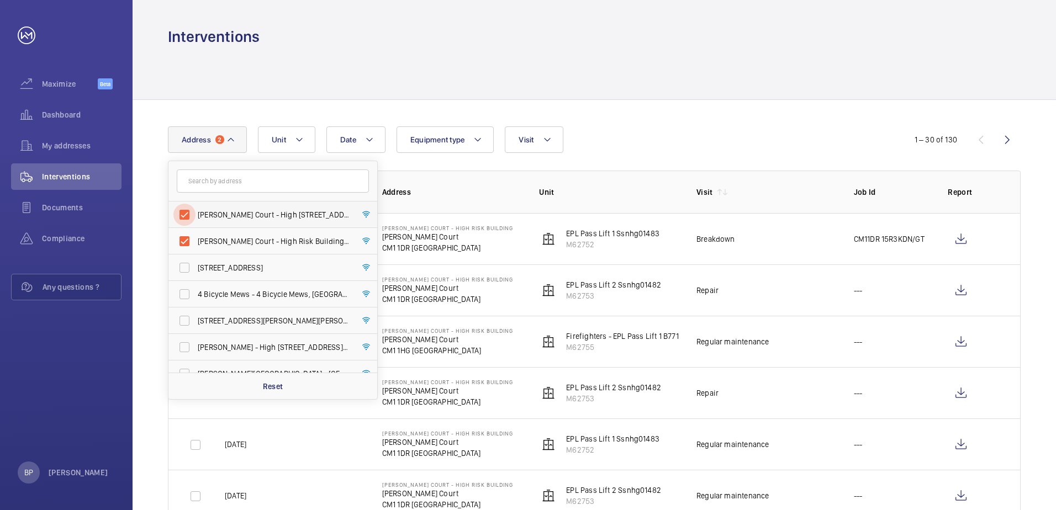
click at [187, 215] on input "Norman Court - High Risk Building - Norman Court, LONDON CM1 1DR" at bounding box center [184, 215] width 22 height 22
checkbox input "false"
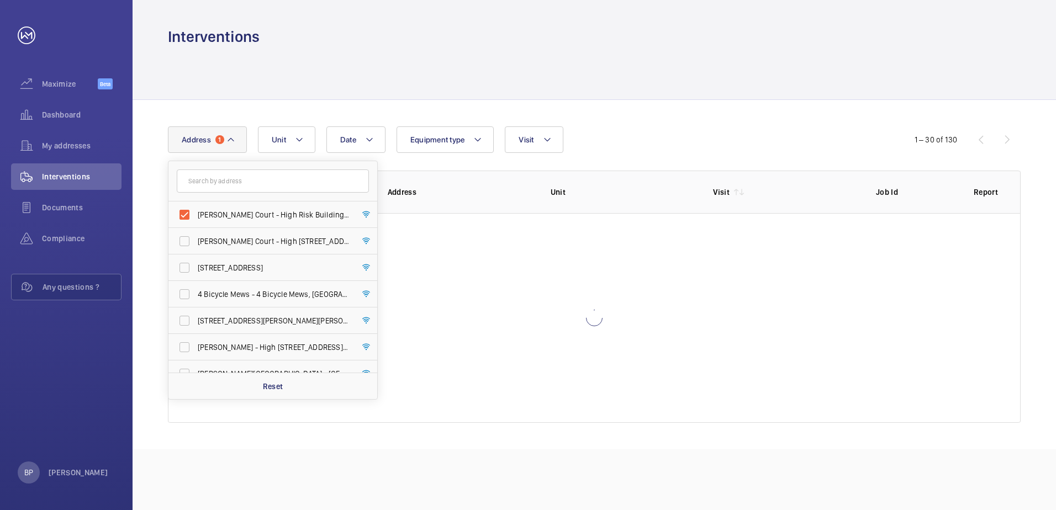
click at [665, 123] on div "Date Address 1 Copland Court - High Risk Building - Copland Court, LONDON CM1 1…" at bounding box center [595, 275] width 924 height 350
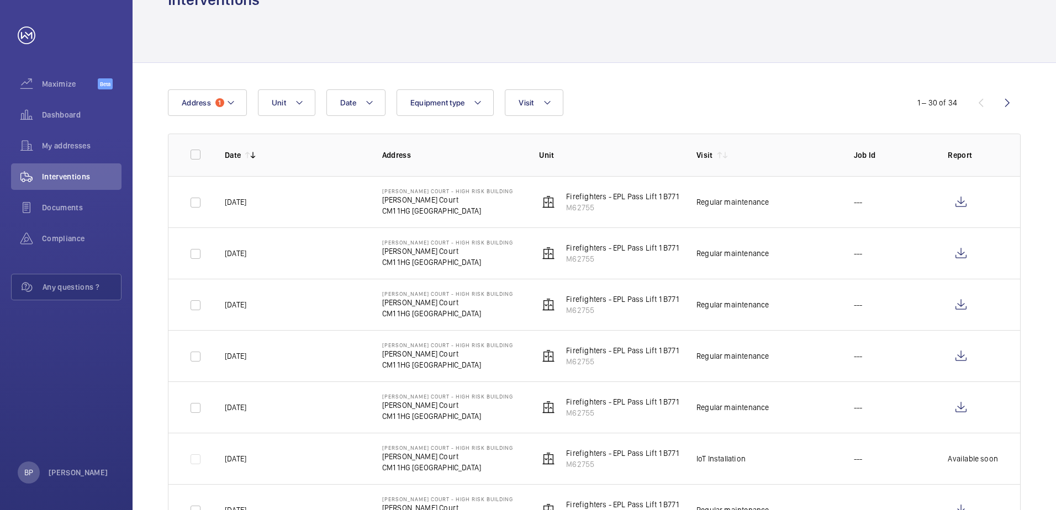
scroll to position [110, 0]
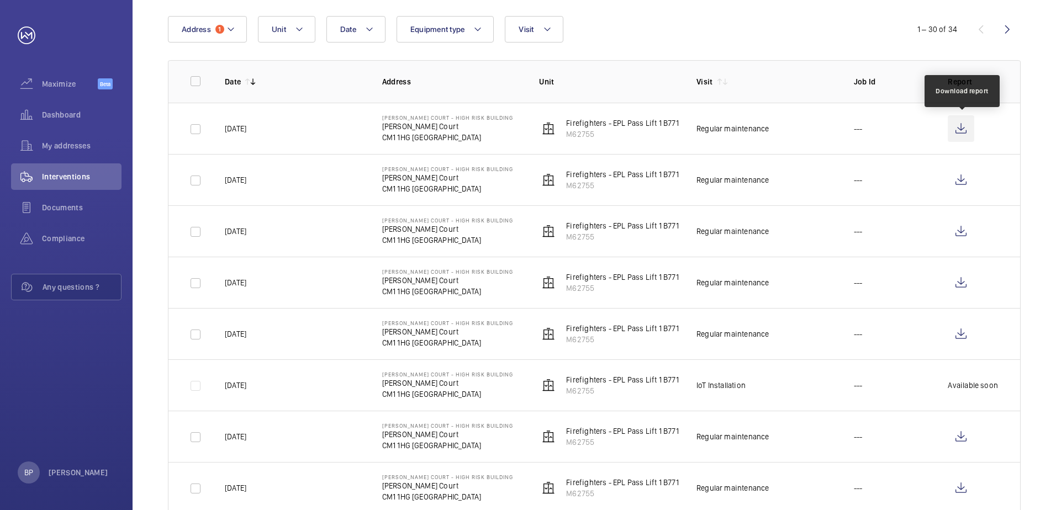
click at [958, 130] on wm-front-icon-button at bounding box center [961, 128] width 27 height 27
